Goal: Task Accomplishment & Management: Use online tool/utility

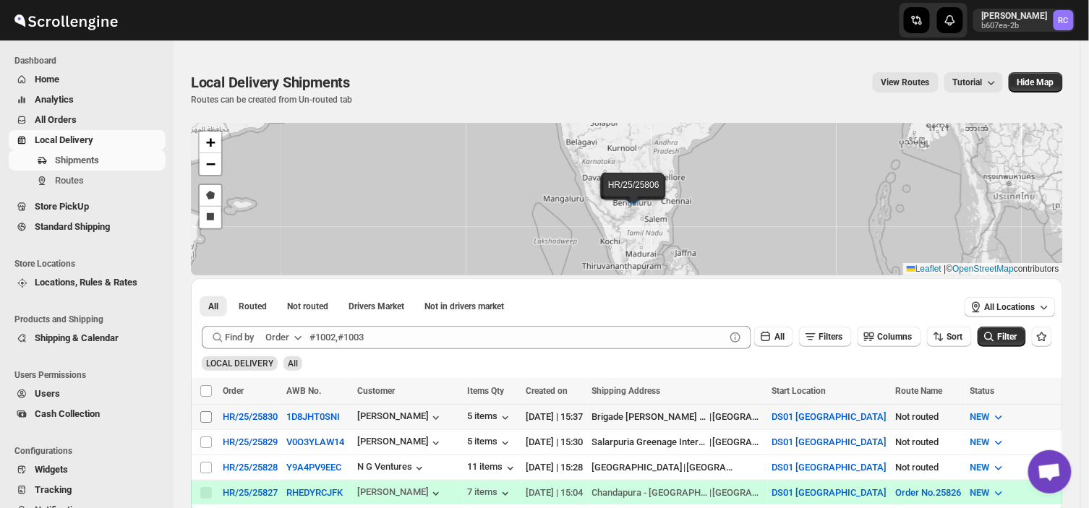
click at [203, 411] on input "Select shipment" at bounding box center [206, 417] width 12 height 12
checkbox input "true"
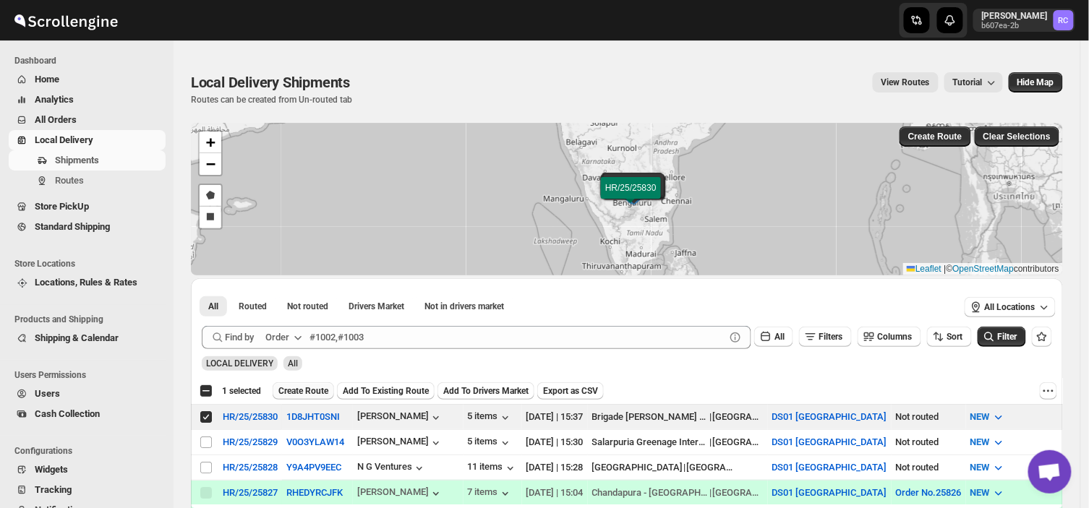
click at [314, 391] on span "Create Route" at bounding box center [303, 391] width 50 height 12
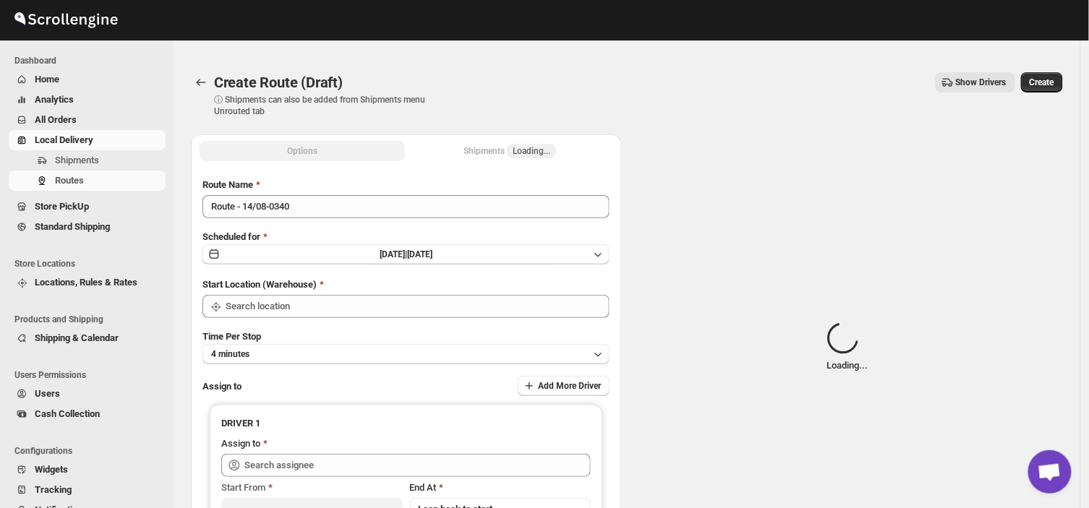
type input "DS01 [GEOGRAPHIC_DATA]"
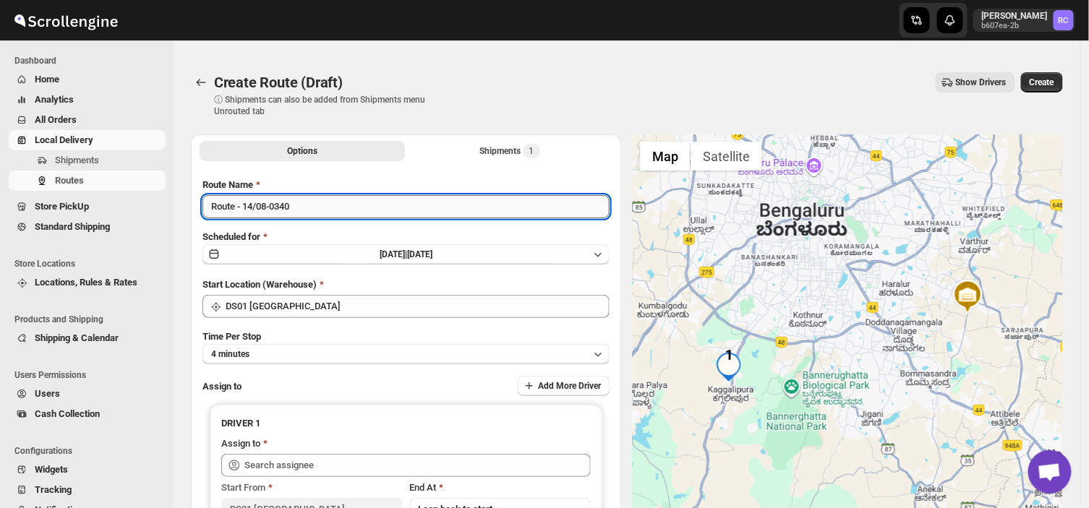
click at [305, 218] on input "Route - 14/08-0340" at bounding box center [405, 206] width 407 height 23
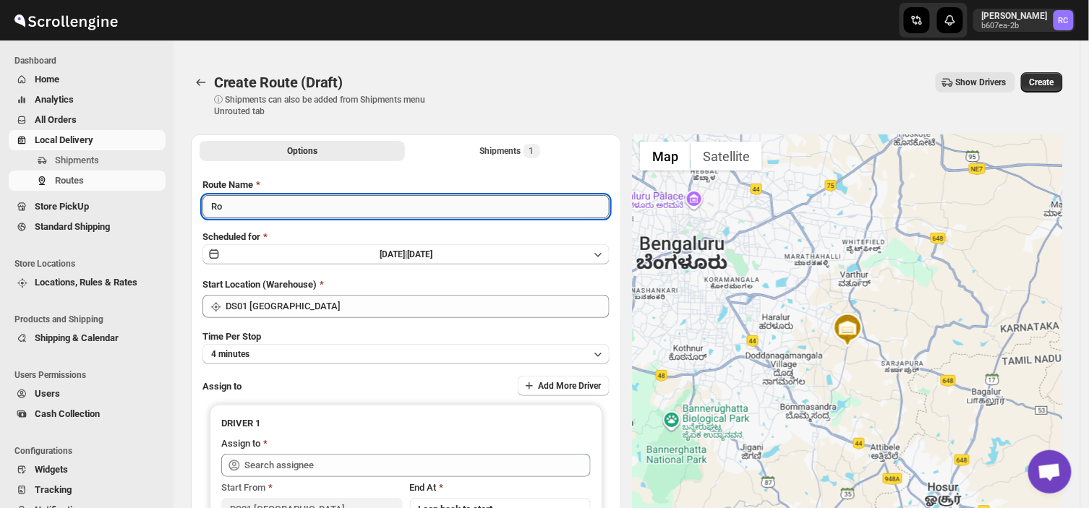
type input "R"
type input "Order no 25830"
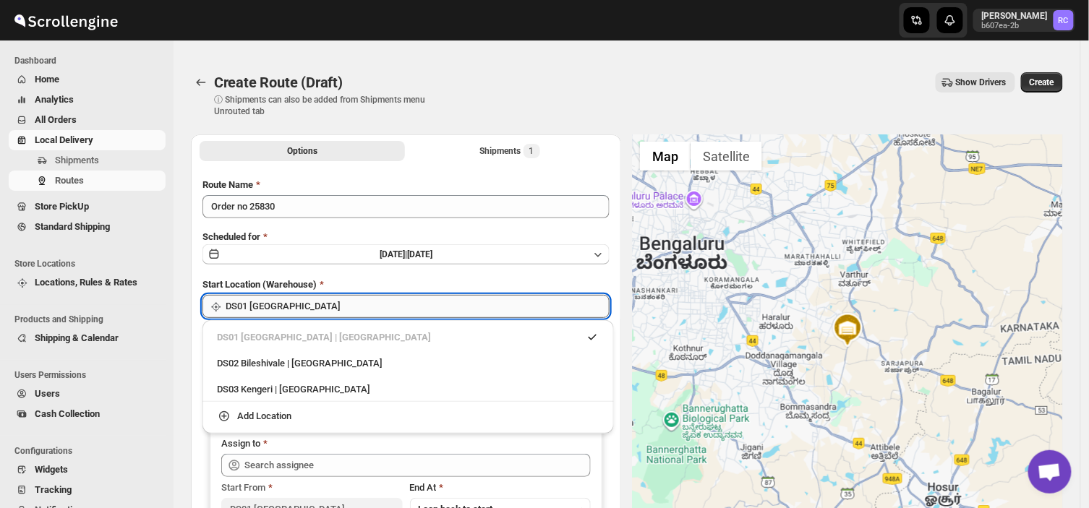
click at [345, 314] on input "DS01 [GEOGRAPHIC_DATA]" at bounding box center [418, 306] width 384 height 23
click at [295, 392] on div "DS03 Kengeri | [GEOGRAPHIC_DATA]" at bounding box center [408, 389] width 382 height 14
type input "DS03 Kengeri"
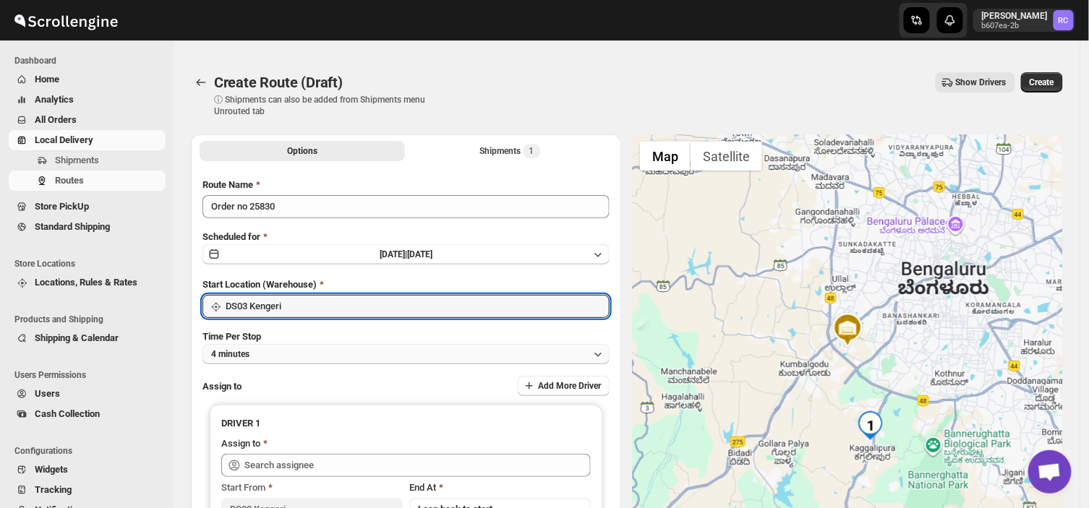
click at [292, 348] on button "4 minutes" at bounding box center [405, 354] width 407 height 20
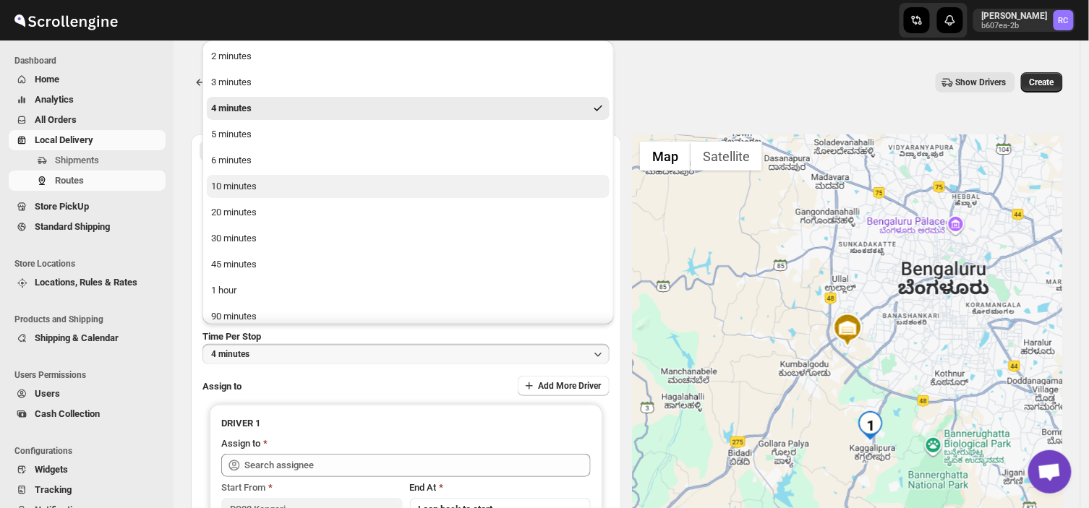
click at [251, 186] on div "10 minutes" at bounding box center [234, 186] width 46 height 14
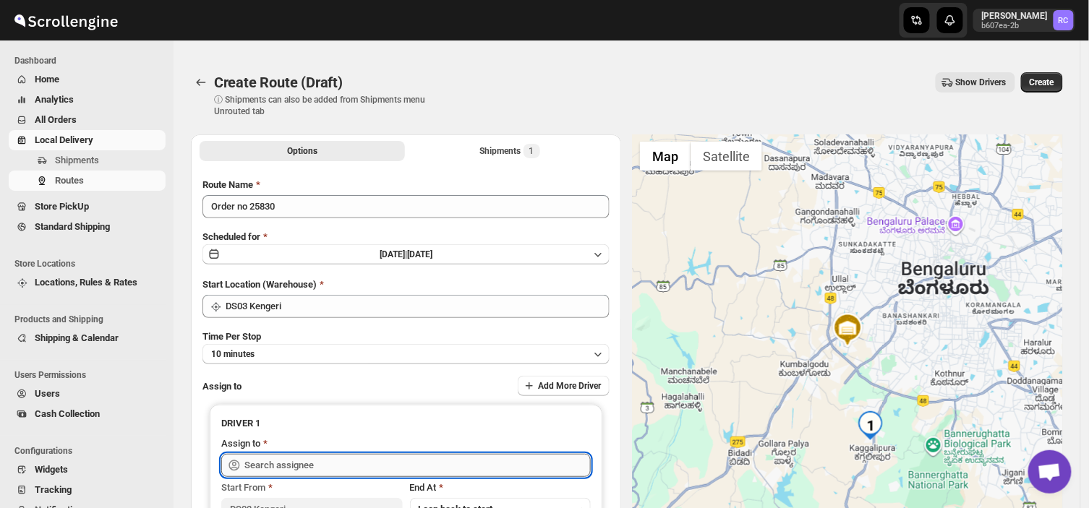
click at [386, 464] on input "text" at bounding box center [417, 465] width 346 height 23
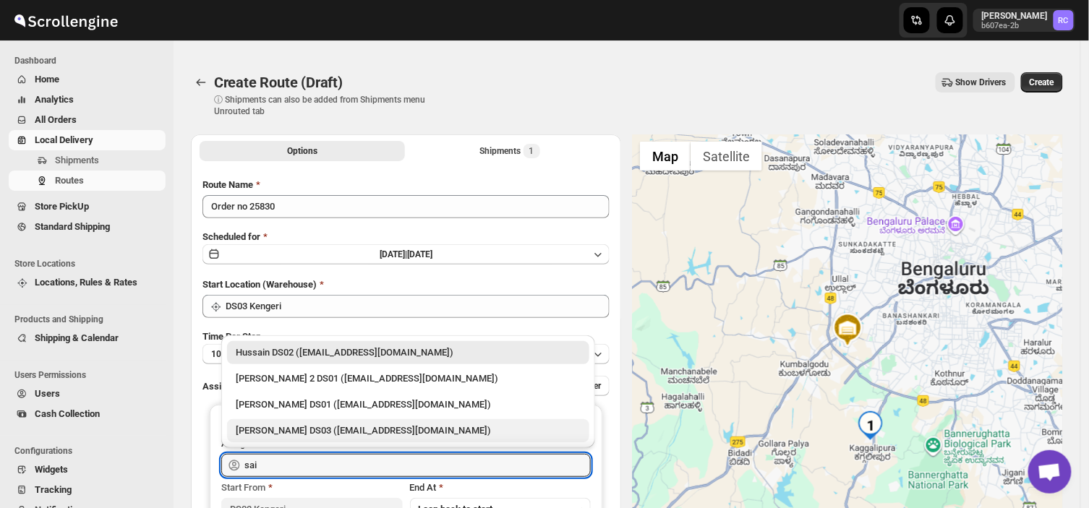
click at [287, 427] on div "[PERSON_NAME] DS03 ([EMAIL_ADDRESS][DOMAIN_NAME])" at bounding box center [408, 431] width 345 height 14
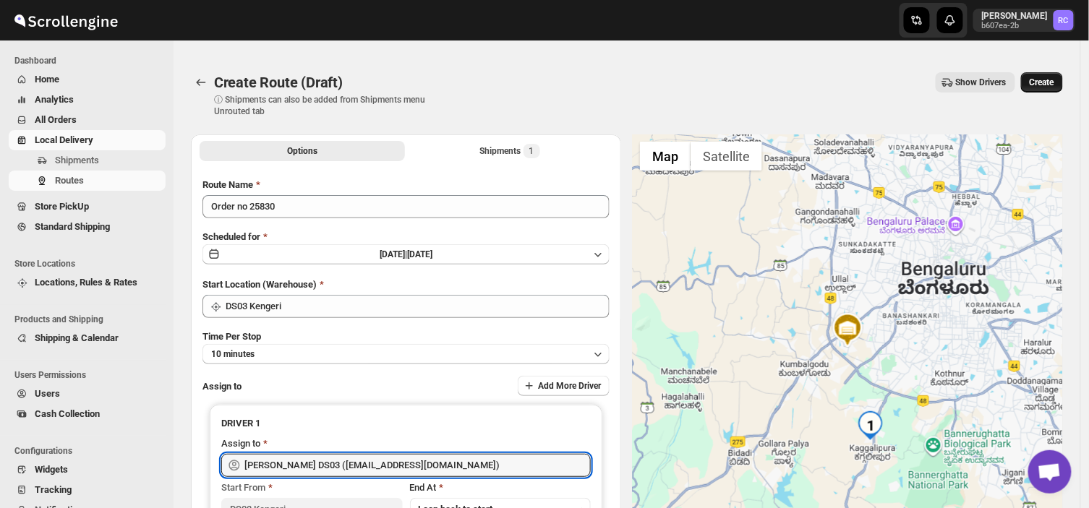
type input "[PERSON_NAME] DS03 ([EMAIL_ADDRESS][DOMAIN_NAME])"
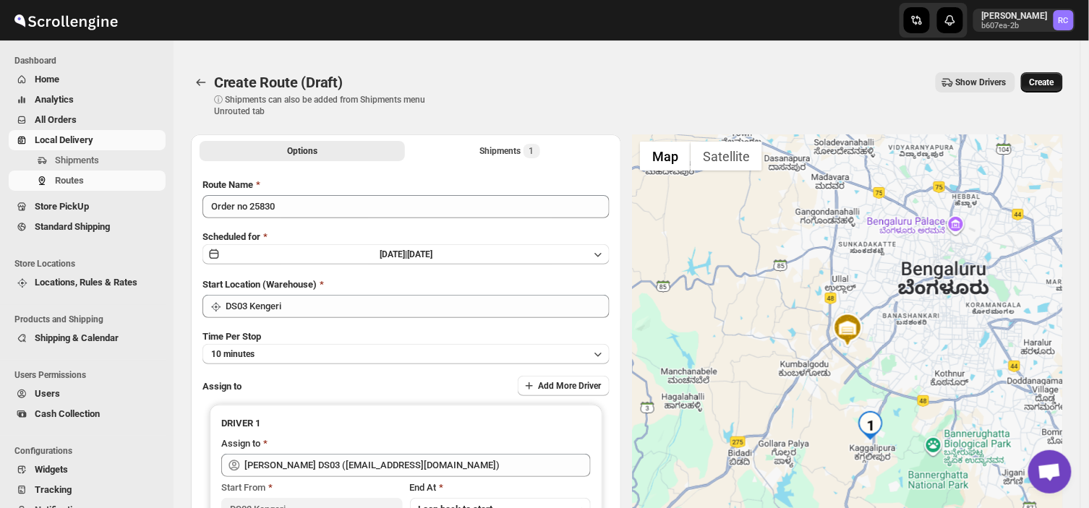
click at [1046, 78] on span "Create" at bounding box center [1041, 83] width 25 height 12
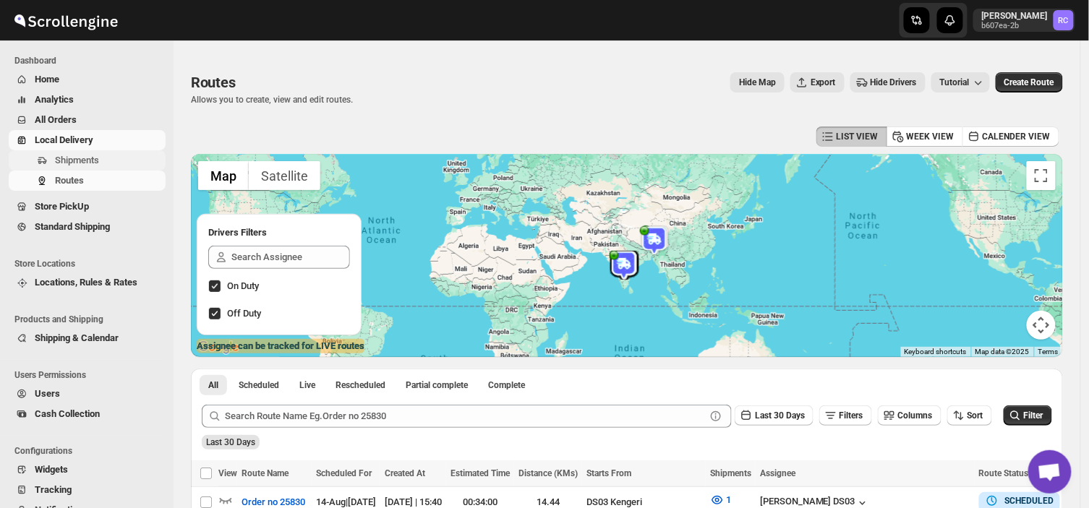
click at [87, 156] on span "Shipments" at bounding box center [77, 160] width 44 height 11
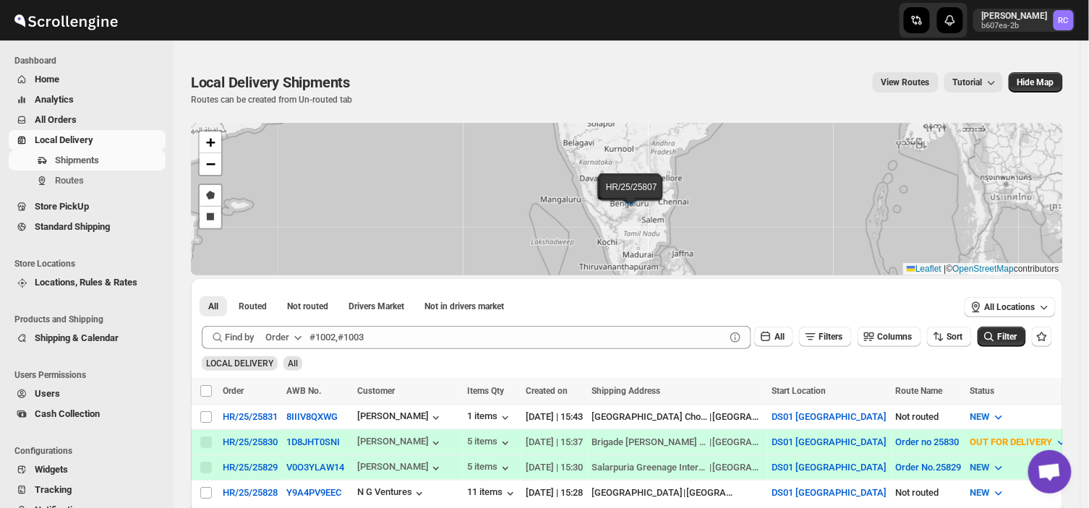
click at [429, 317] on div "All Routed Not routed Drivers Market Not in drivers market More Filters All Rou…" at bounding box center [568, 306] width 755 height 32
click at [205, 489] on input "Select shipment" at bounding box center [206, 493] width 12 height 12
checkbox input "true"
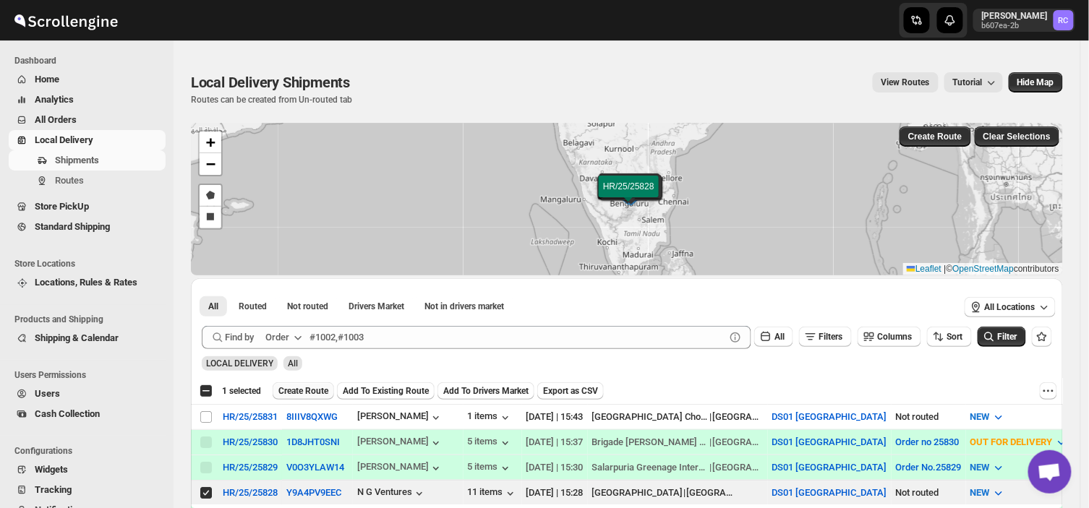
click at [314, 392] on span "Create Route" at bounding box center [303, 391] width 50 height 12
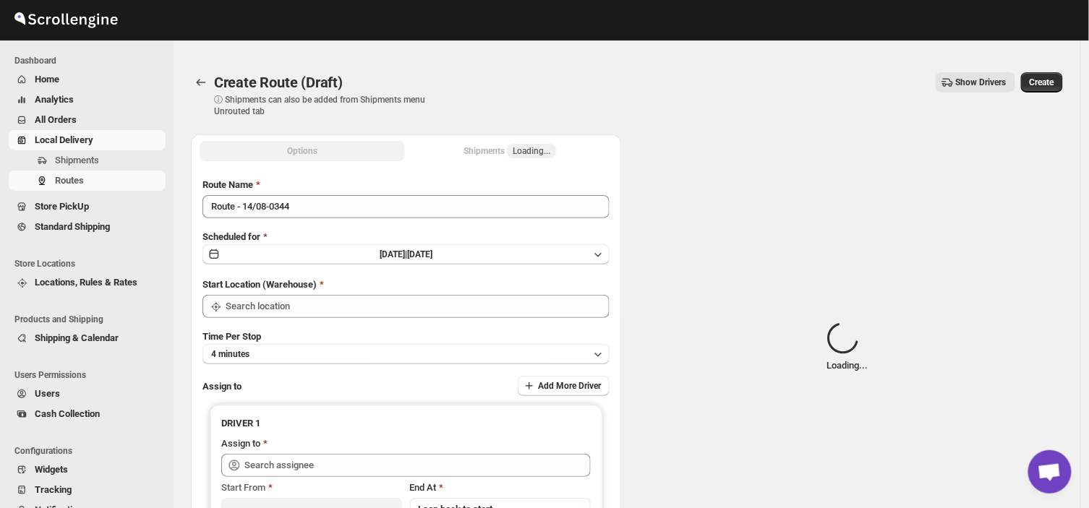
type input "DS01 [GEOGRAPHIC_DATA]"
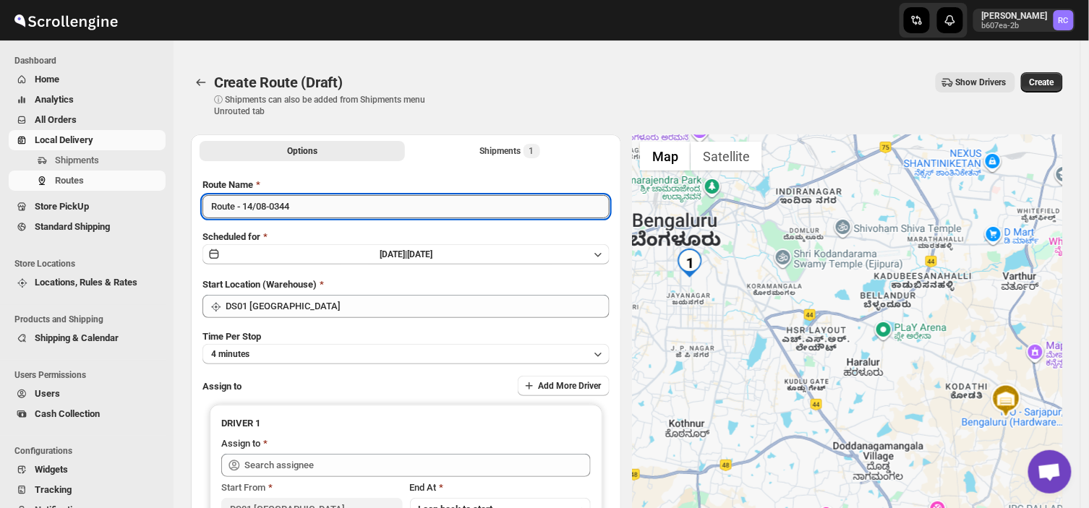
click at [308, 201] on input "Route - 14/08-0344" at bounding box center [405, 206] width 407 height 23
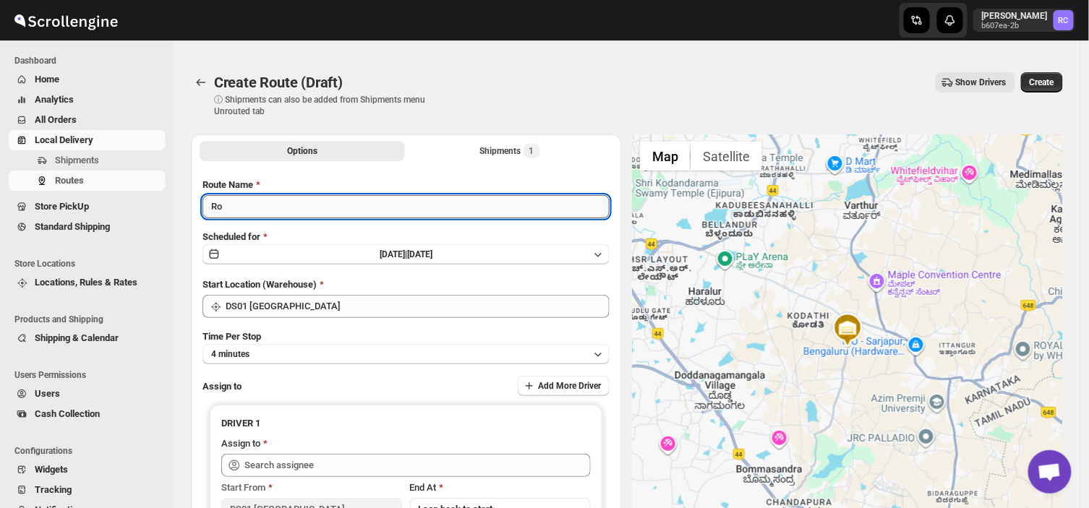
type input "R"
click at [262, 210] on input "Route Name" at bounding box center [405, 206] width 407 height 23
type input "Order no 25828"
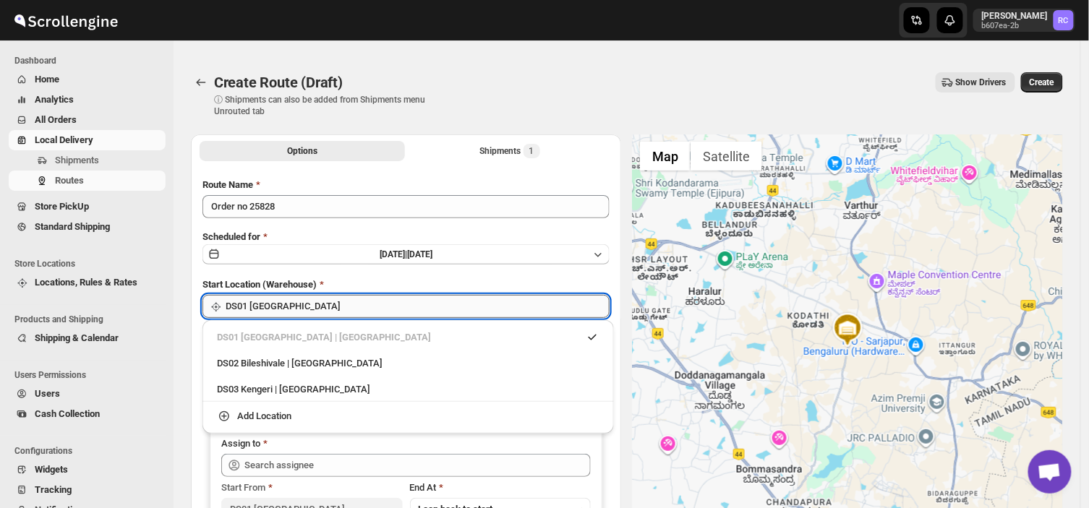
click at [296, 307] on input "DS01 [GEOGRAPHIC_DATA]" at bounding box center [418, 306] width 384 height 23
click at [290, 399] on div "DS03 Kengeri | [GEOGRAPHIC_DATA]" at bounding box center [408, 389] width 400 height 23
type input "DS03 Kengeri"
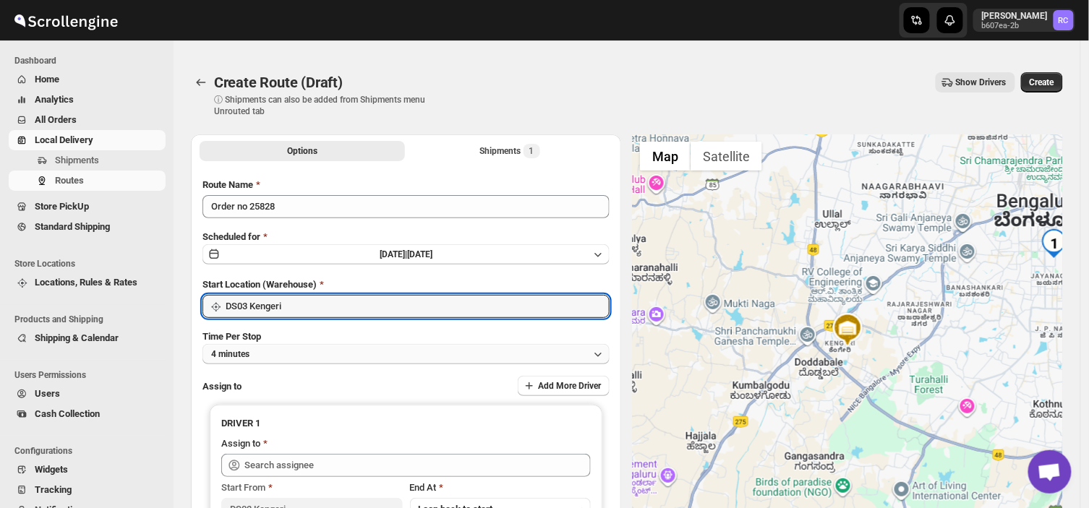
click at [273, 356] on button "4 minutes" at bounding box center [405, 354] width 407 height 20
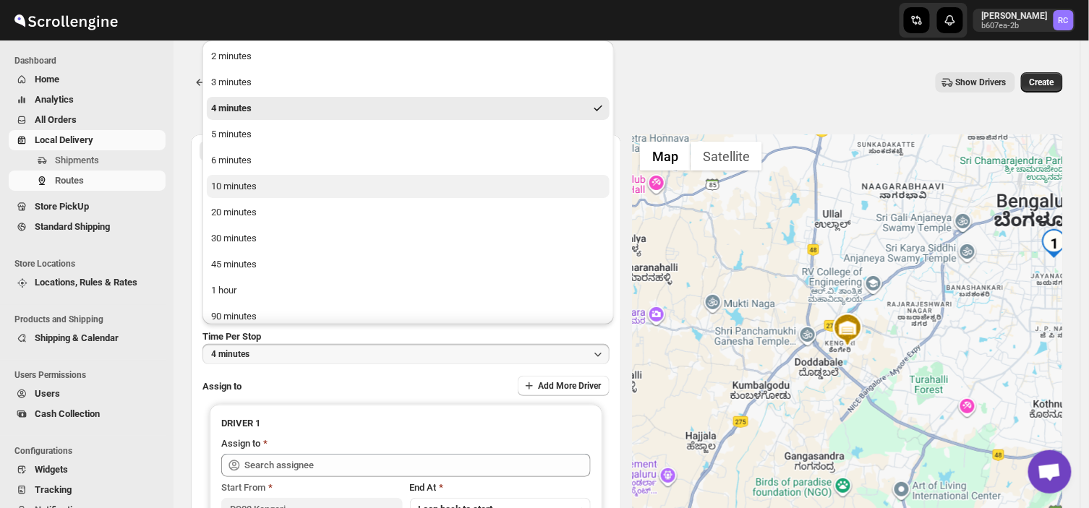
click at [232, 190] on div "10 minutes" at bounding box center [234, 186] width 46 height 14
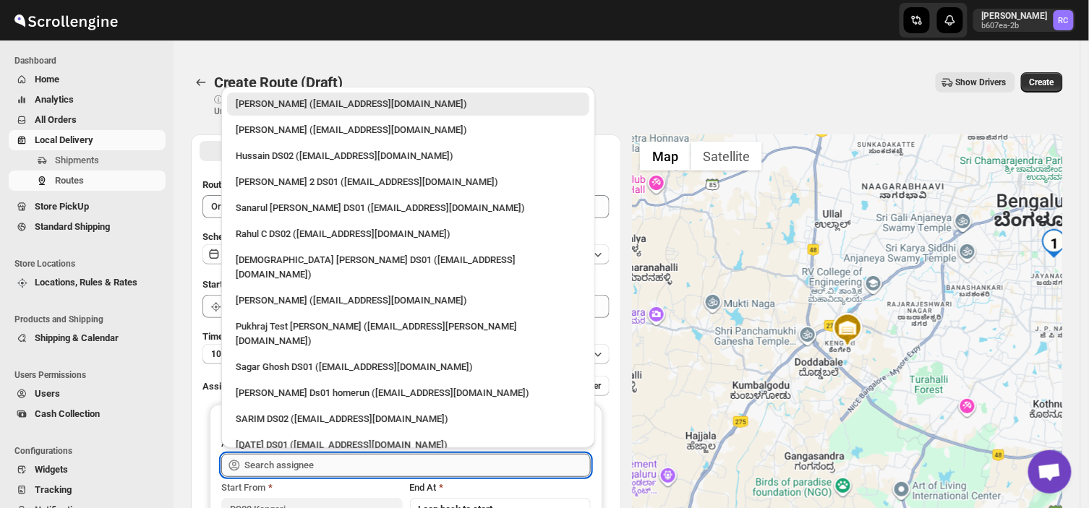
click at [331, 466] on input "text" at bounding box center [417, 465] width 346 height 23
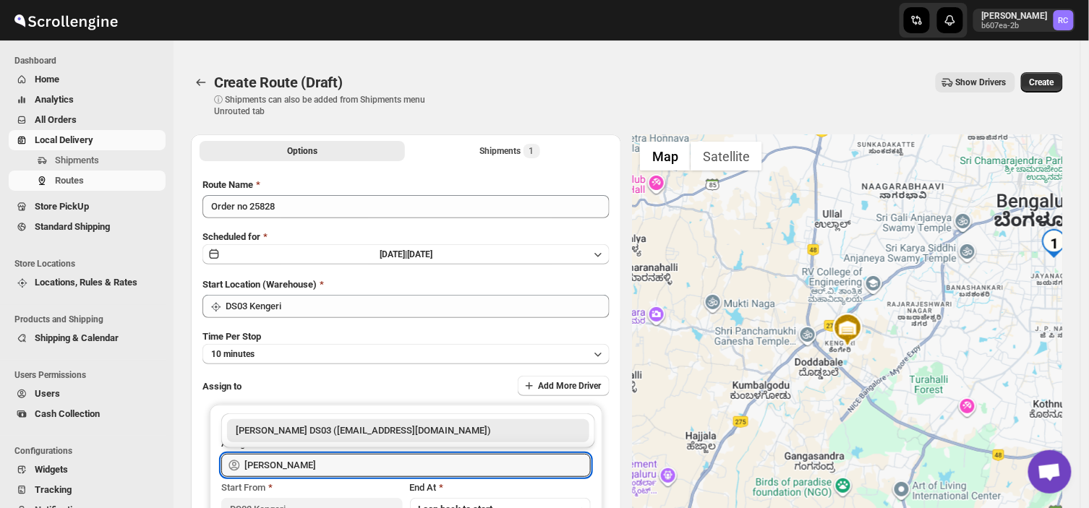
click at [363, 432] on div "[PERSON_NAME] DS03 ([EMAIL_ADDRESS][DOMAIN_NAME])" at bounding box center [408, 431] width 345 height 14
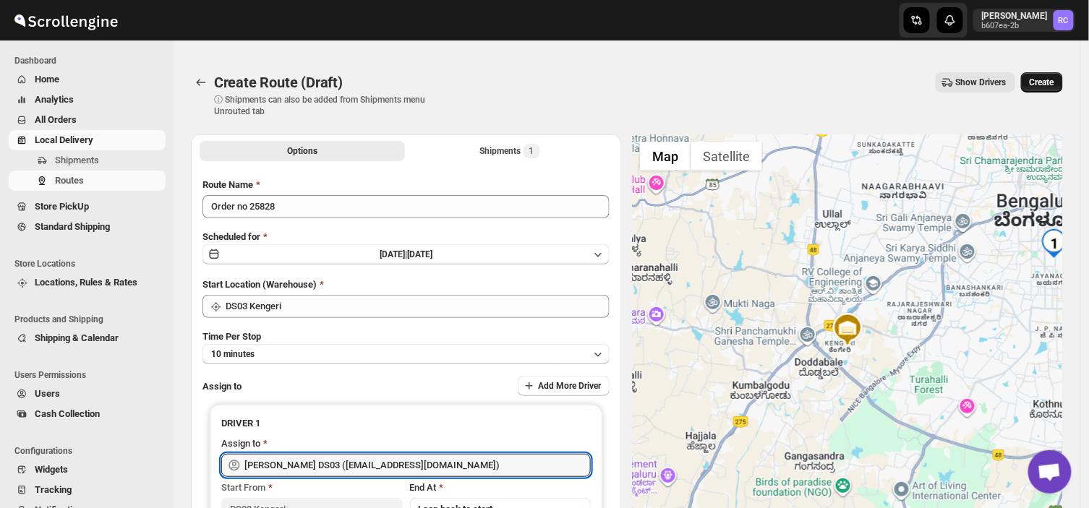
type input "[PERSON_NAME] DS03 ([EMAIL_ADDRESS][DOMAIN_NAME])"
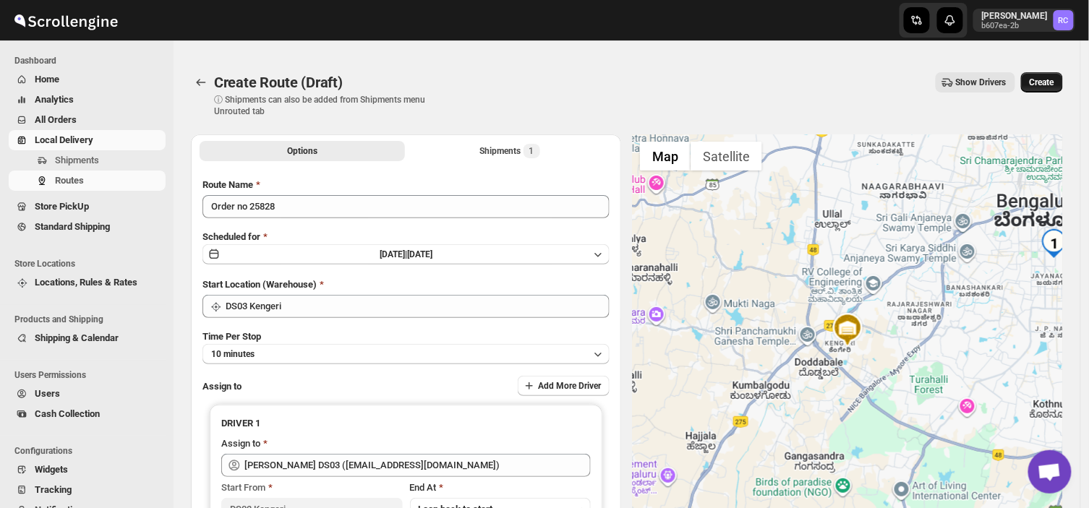
click at [1054, 77] on span "Create" at bounding box center [1041, 83] width 25 height 12
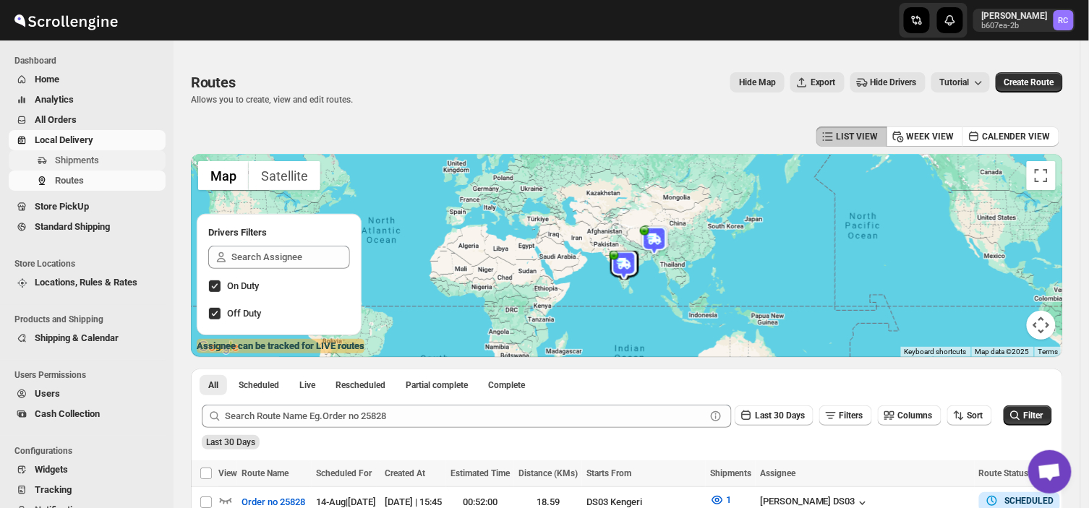
click at [98, 158] on span "Shipments" at bounding box center [77, 160] width 44 height 11
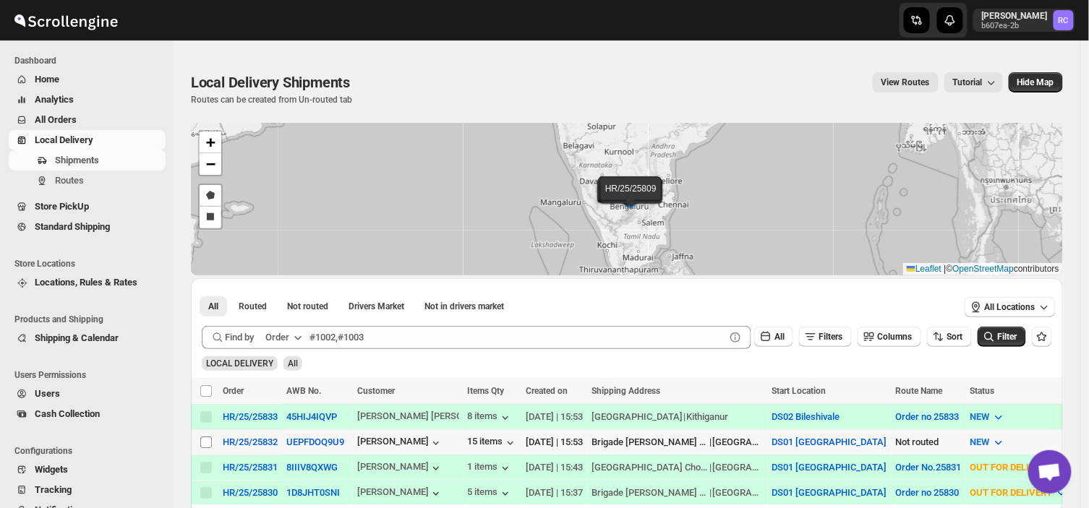
click at [205, 443] on input "Select shipment" at bounding box center [206, 443] width 12 height 12
checkbox input "true"
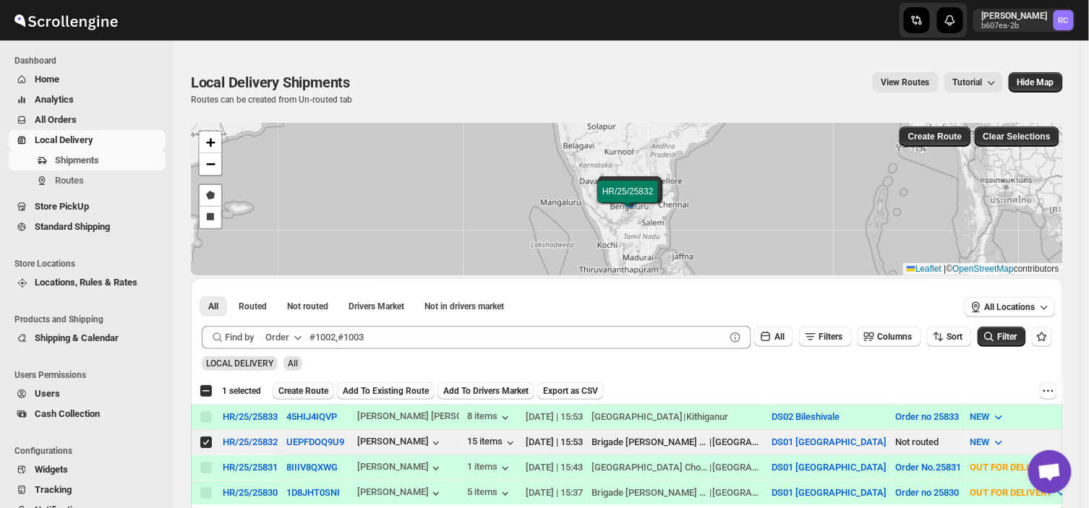
click at [299, 393] on span "Create Route" at bounding box center [303, 391] width 50 height 12
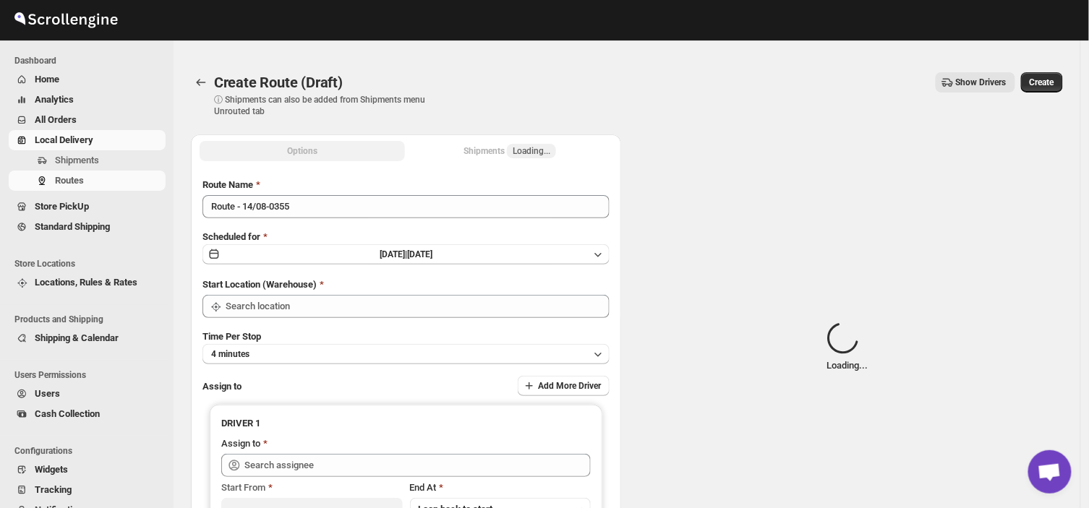
type input "DS01 [GEOGRAPHIC_DATA]"
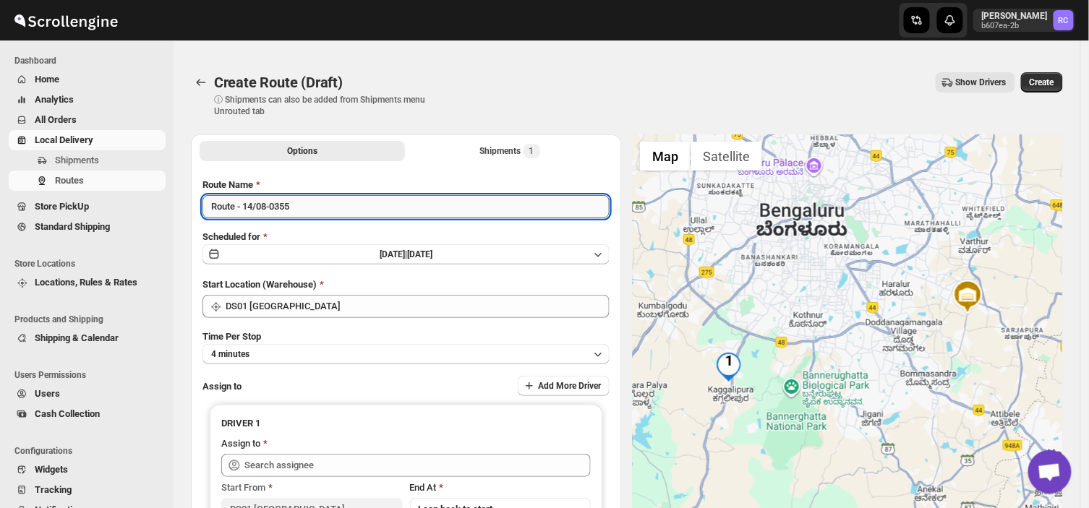
click at [295, 205] on input "Route - 14/08-0355" at bounding box center [405, 206] width 407 height 23
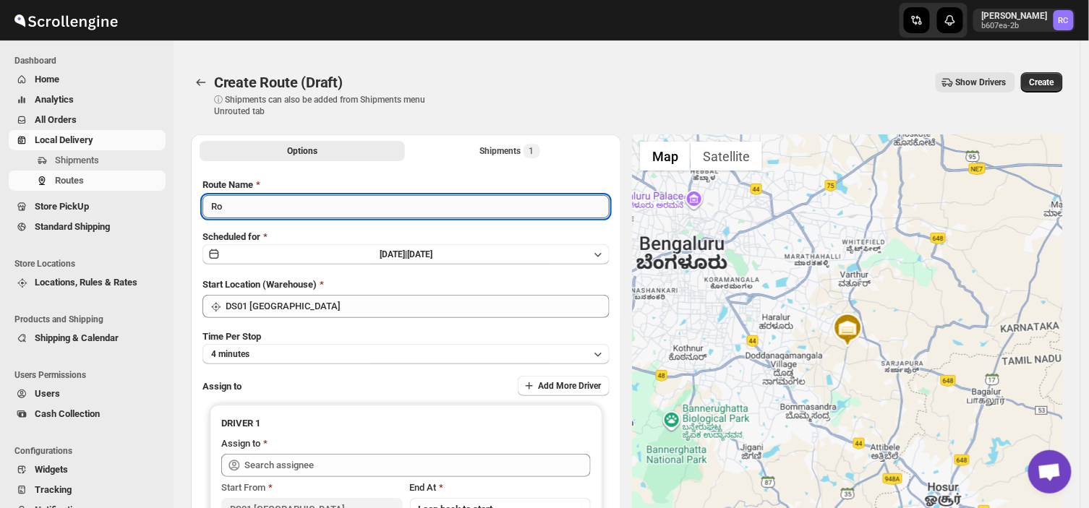
type input "R"
type input "Order no 25832"
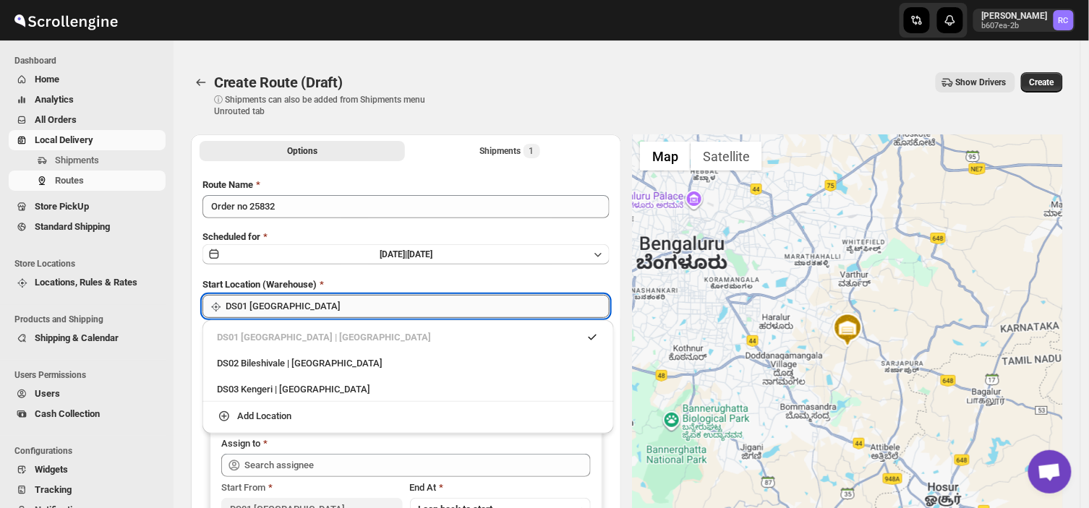
click at [298, 308] on input "DS01 [GEOGRAPHIC_DATA]" at bounding box center [418, 306] width 384 height 23
click at [248, 394] on div "DS03 Kengeri | [GEOGRAPHIC_DATA]" at bounding box center [408, 389] width 382 height 14
type input "DS03 Kengeri"
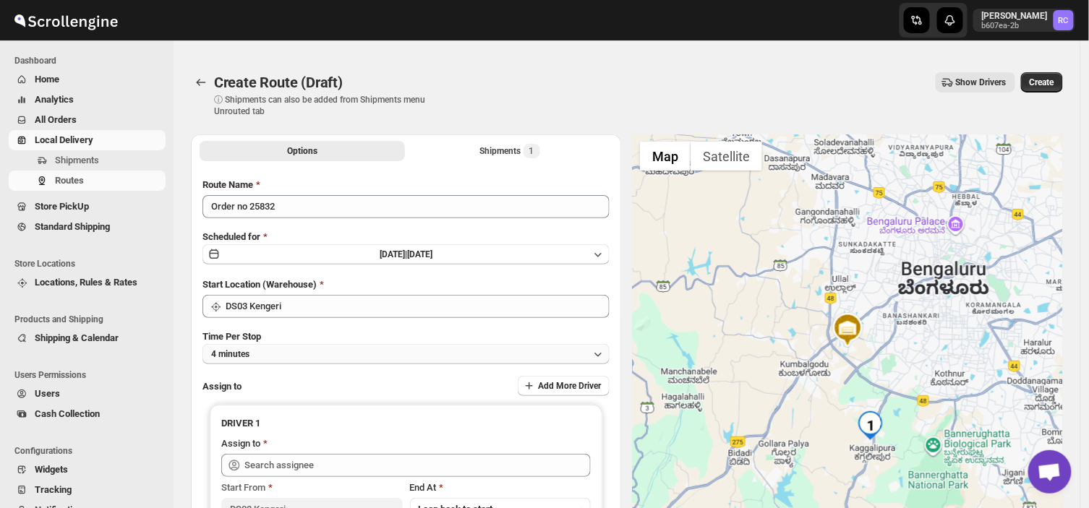
click at [267, 356] on button "4 minutes" at bounding box center [405, 354] width 407 height 20
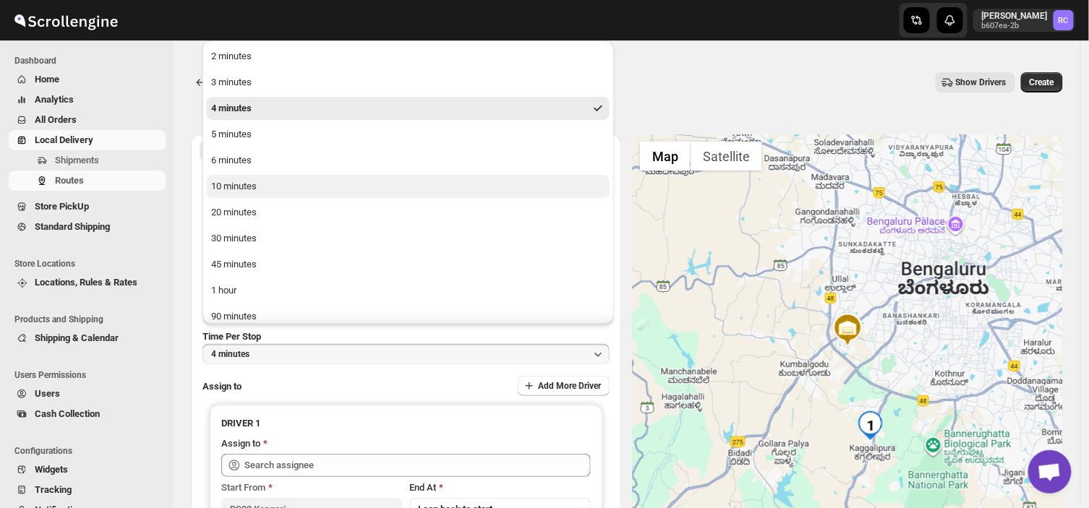
click at [244, 187] on div "10 minutes" at bounding box center [234, 186] width 46 height 14
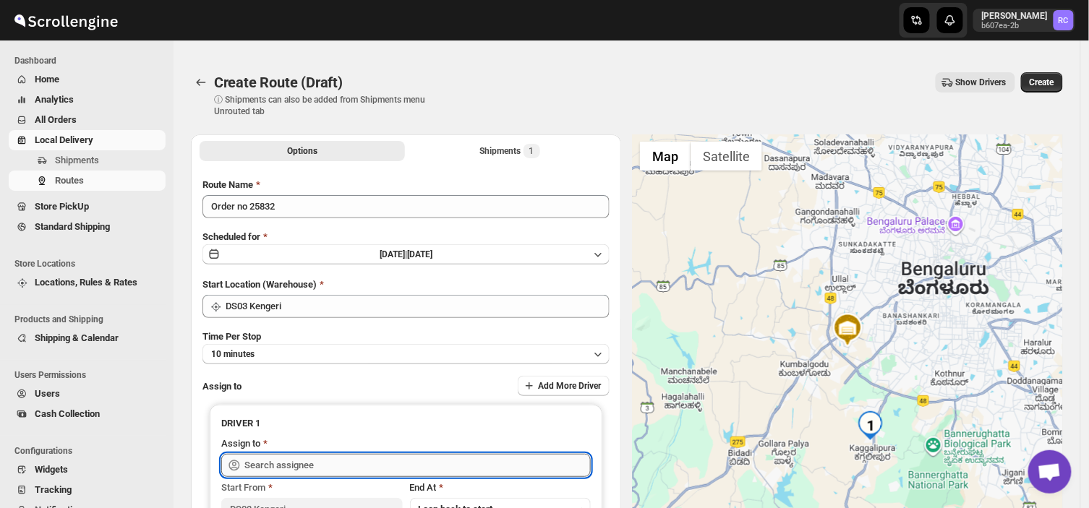
click at [369, 470] on input "text" at bounding box center [417, 465] width 346 height 23
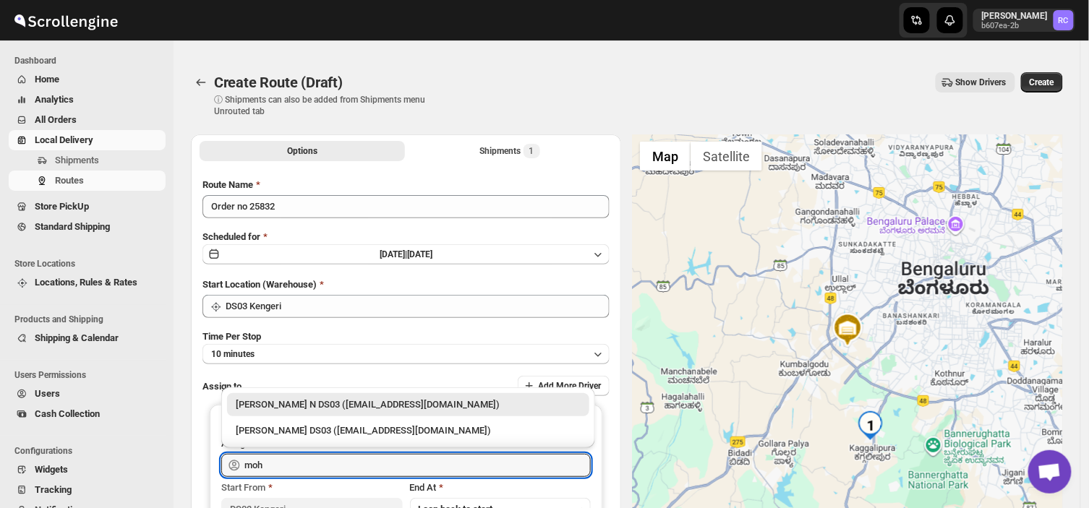
click at [313, 399] on div "[PERSON_NAME] N DS03 ([EMAIL_ADDRESS][DOMAIN_NAME])" at bounding box center [408, 405] width 345 height 14
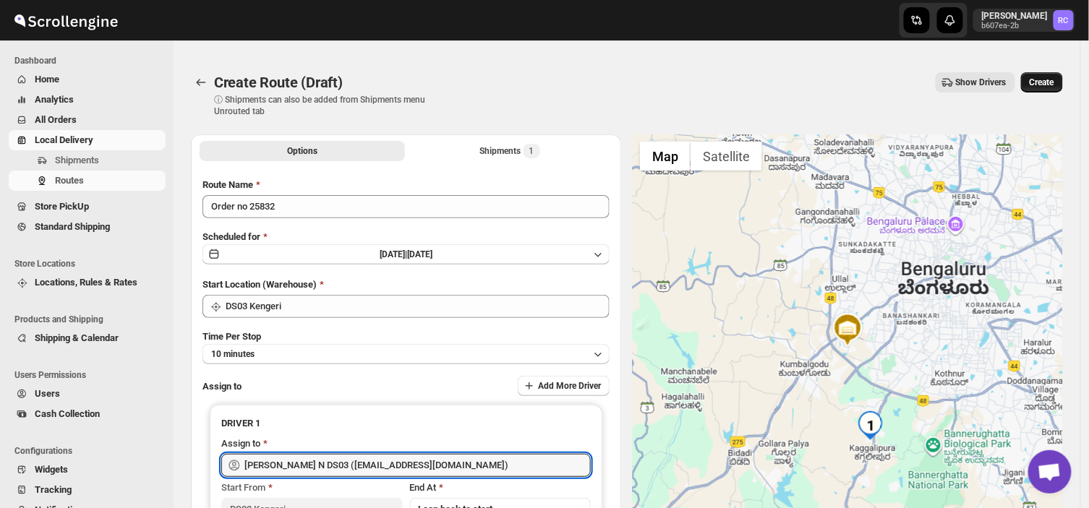
type input "[PERSON_NAME] N DS03 ([EMAIL_ADDRESS][DOMAIN_NAME])"
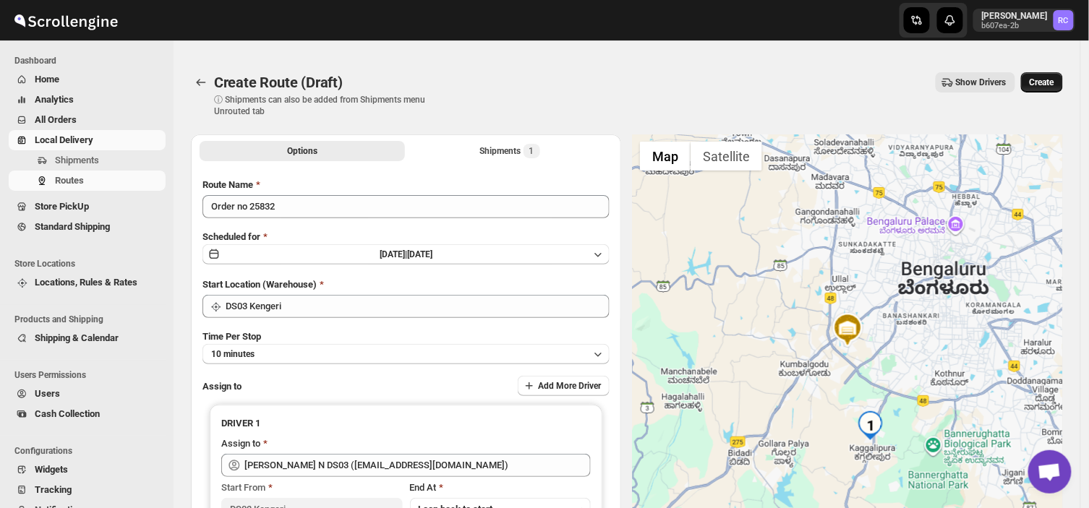
click at [1052, 80] on span "Create" at bounding box center [1041, 83] width 25 height 12
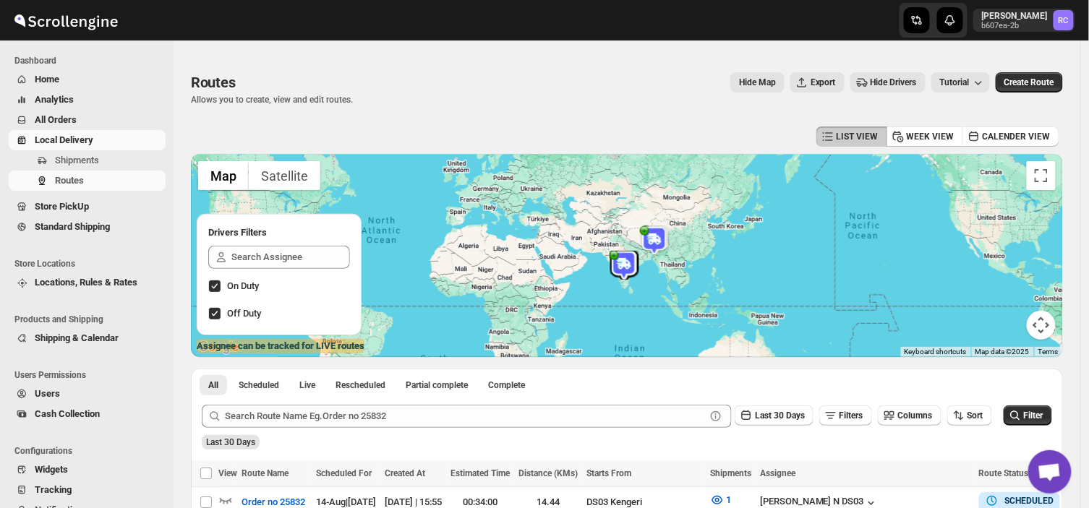
scroll to position [301, 0]
